Goal: Task Accomplishment & Management: Manage account settings

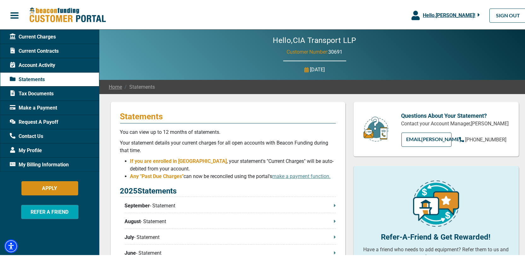
click at [42, 121] on span "Request A Payoff" at bounding box center [34, 121] width 49 height 8
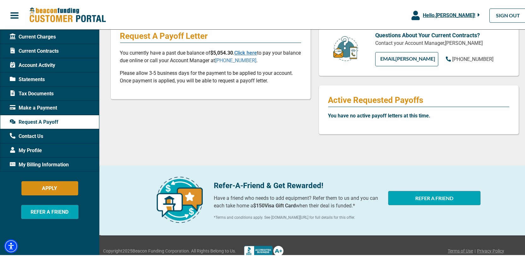
scroll to position [90, 0]
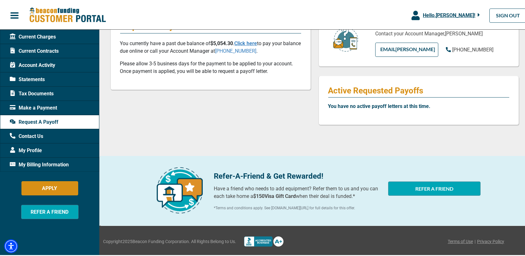
click at [43, 101] on div "Make a Payment" at bounding box center [49, 106] width 99 height 14
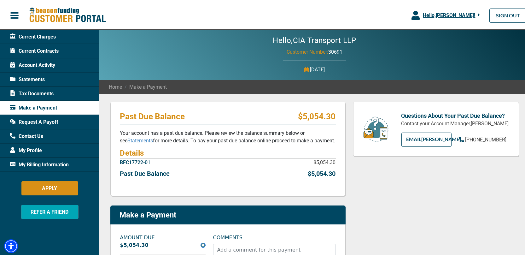
click at [36, 50] on span "Current Contracts" at bounding box center [34, 50] width 49 height 8
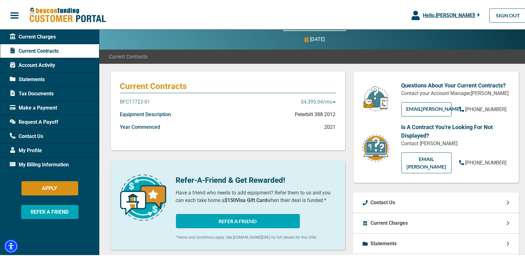
scroll to position [19, 0]
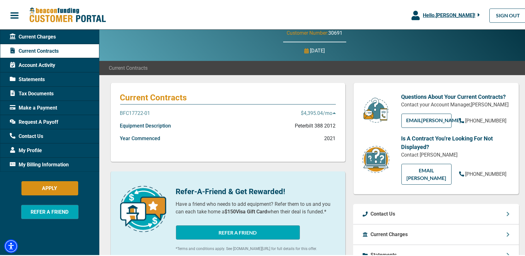
click at [42, 119] on span "Request A Payoff" at bounding box center [34, 121] width 49 height 8
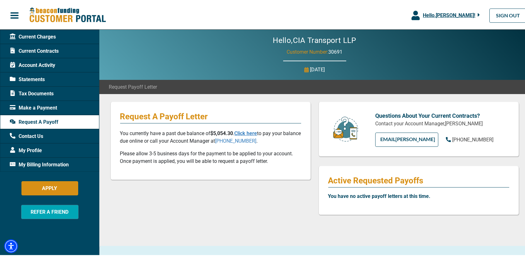
click at [42, 34] on span "Current Charges" at bounding box center [33, 36] width 46 height 8
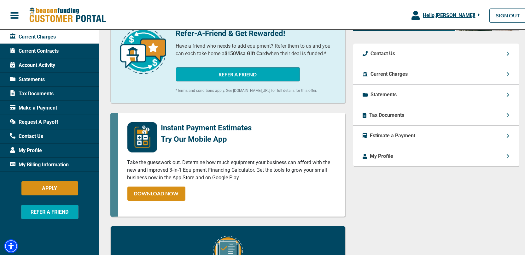
scroll to position [231, 0]
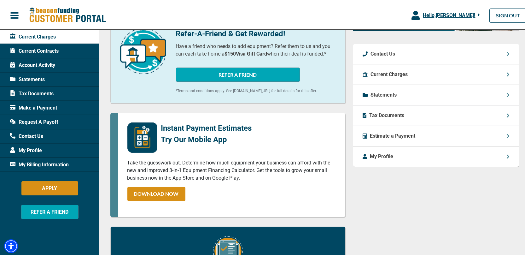
click at [375, 93] on p "Statements" at bounding box center [384, 94] width 26 height 8
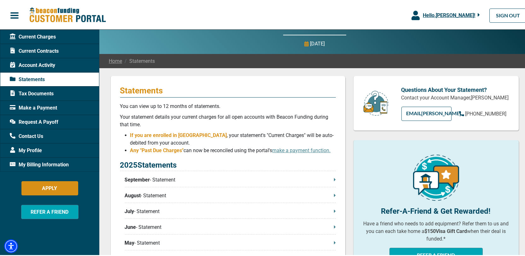
scroll to position [95, 0]
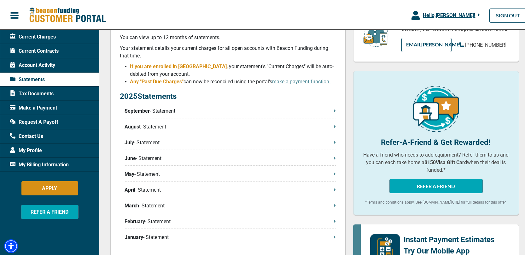
click at [168, 111] on p "September - Statement" at bounding box center [230, 110] width 211 height 8
click at [36, 60] on span "Account Activity" at bounding box center [32, 64] width 45 height 8
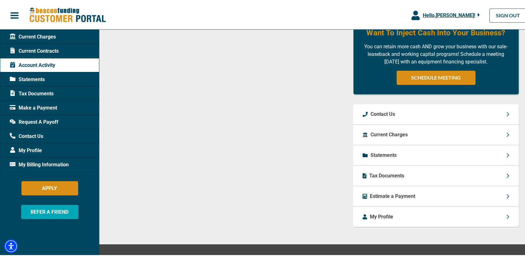
scroll to position [321, 0]
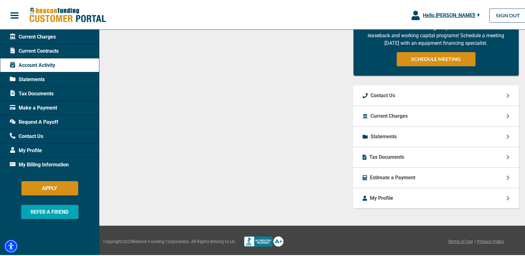
click at [399, 114] on p "Current Charges" at bounding box center [389, 115] width 37 height 8
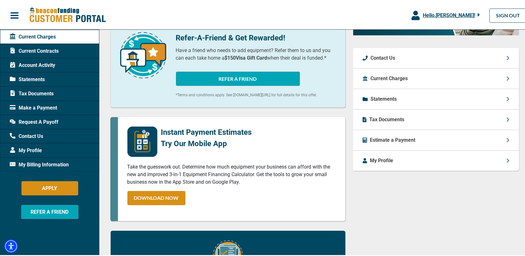
scroll to position [221, 0]
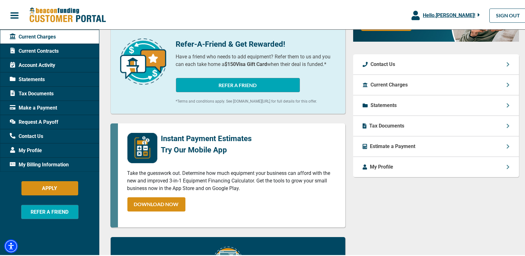
click at [375, 102] on p "Statements" at bounding box center [384, 104] width 26 height 8
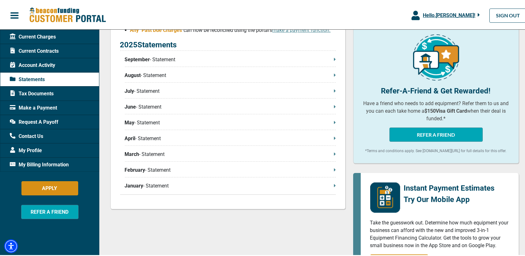
scroll to position [158, 0]
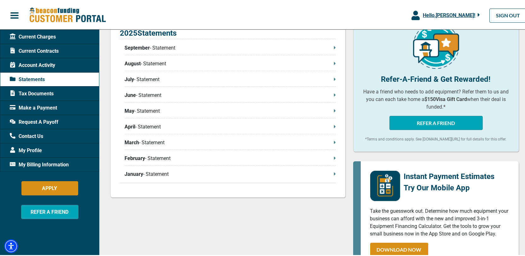
click at [145, 46] on span "September" at bounding box center [137, 47] width 25 height 8
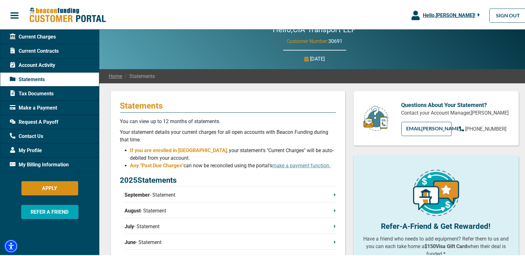
scroll to position [0, 0]
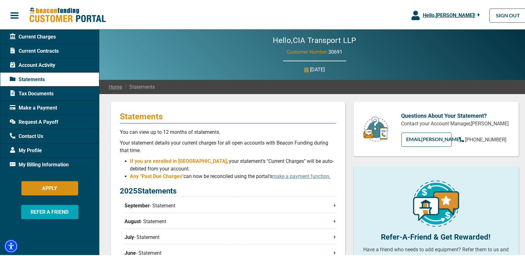
click at [43, 35] on span "Current Charges" at bounding box center [33, 36] width 46 height 8
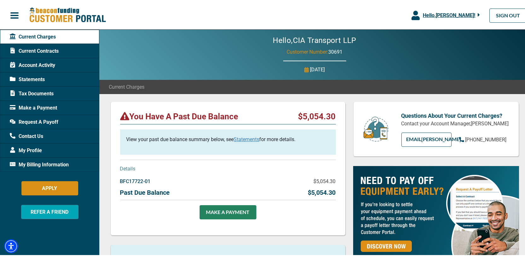
click at [39, 50] on span "Current Contracts" at bounding box center [34, 50] width 49 height 8
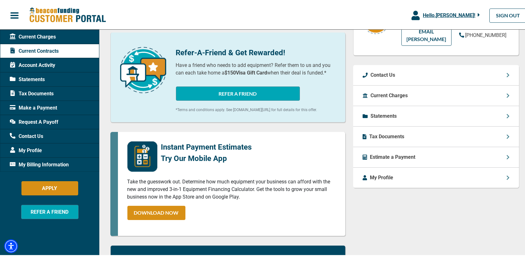
scroll to position [126, 0]
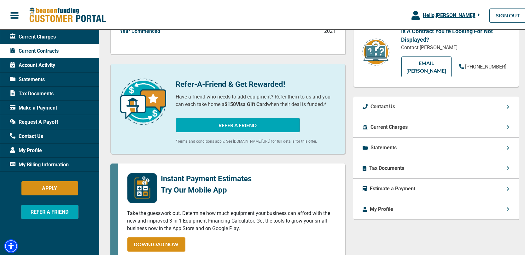
click at [47, 63] on span "Account Activity" at bounding box center [32, 64] width 45 height 8
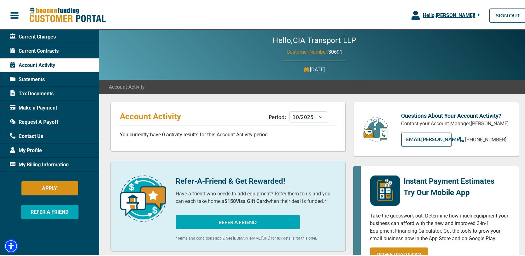
click at [33, 148] on span "My Profile" at bounding box center [26, 149] width 32 height 8
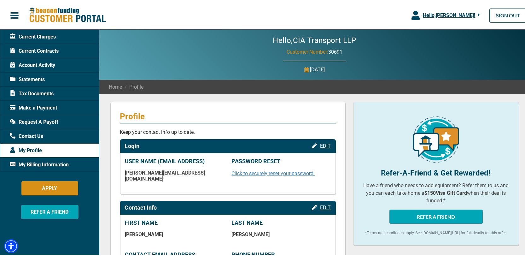
click at [42, 119] on span "Request A Payoff" at bounding box center [34, 121] width 49 height 8
